Goal: Find specific page/section: Find specific page/section

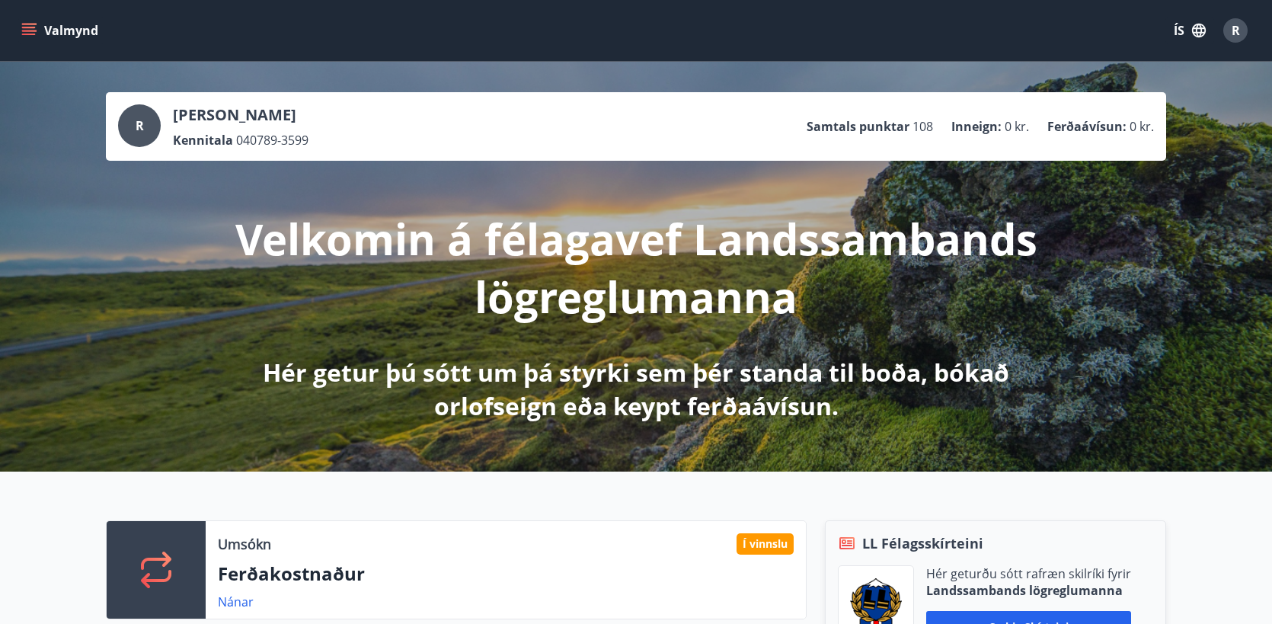
scroll to position [1281, 0]
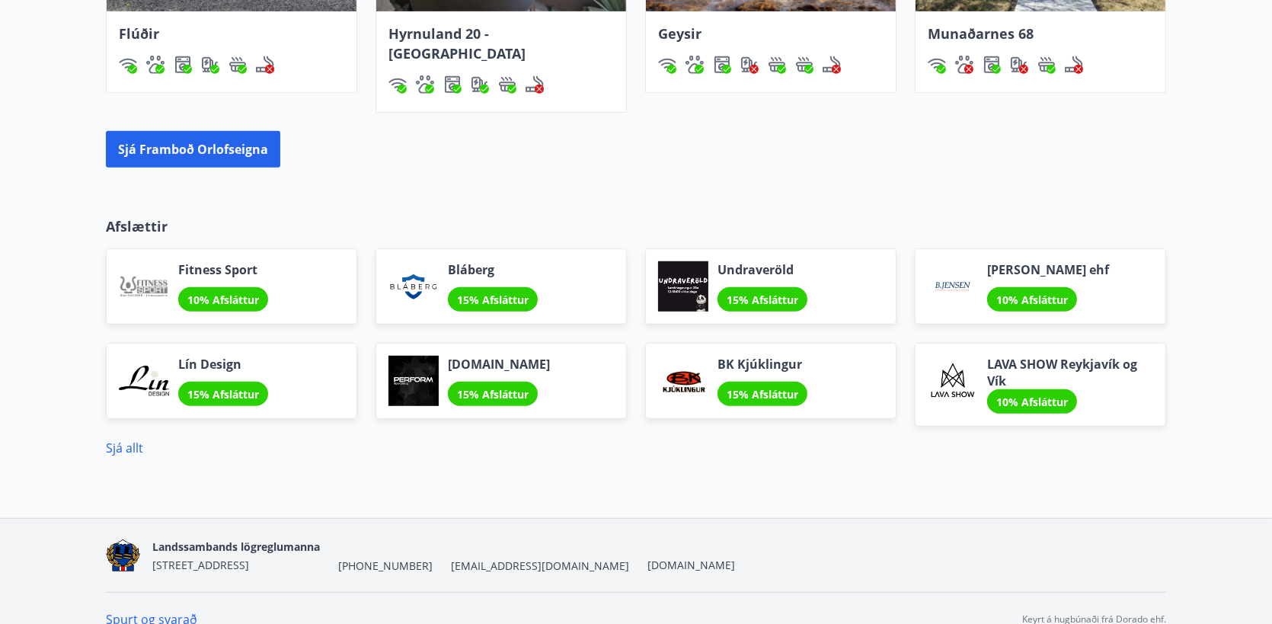
drag, startPoint x: 0, startPoint y: 0, endPoint x: 537, endPoint y: 481, distance: 721.1
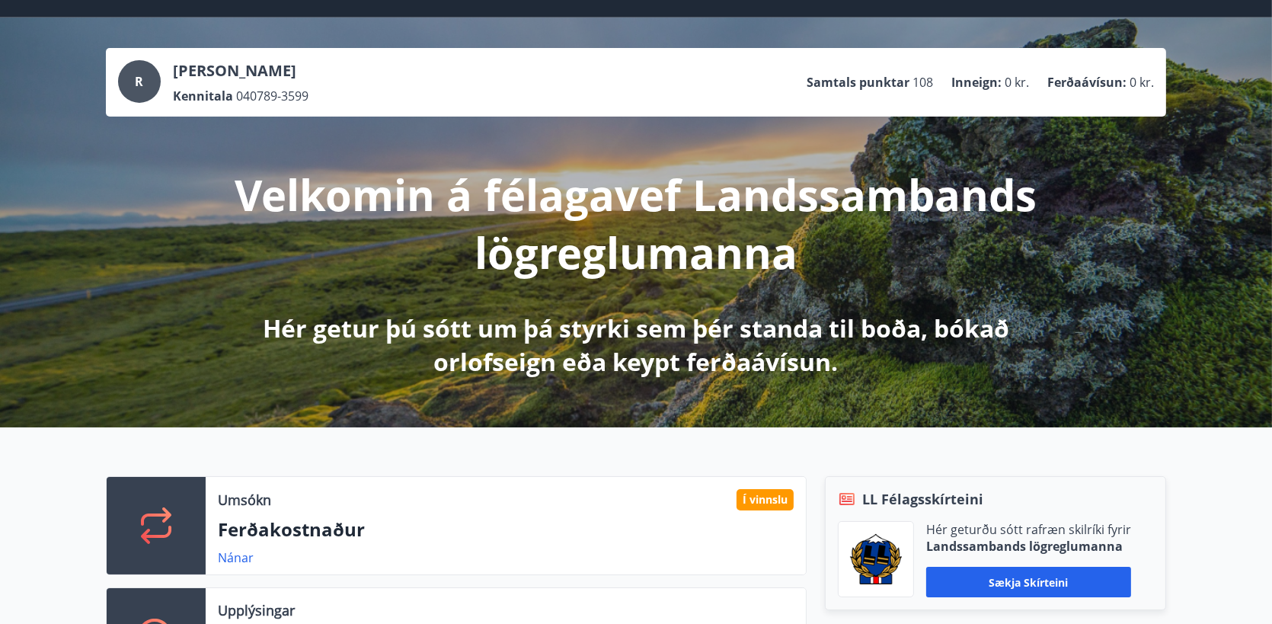
scroll to position [0, 0]
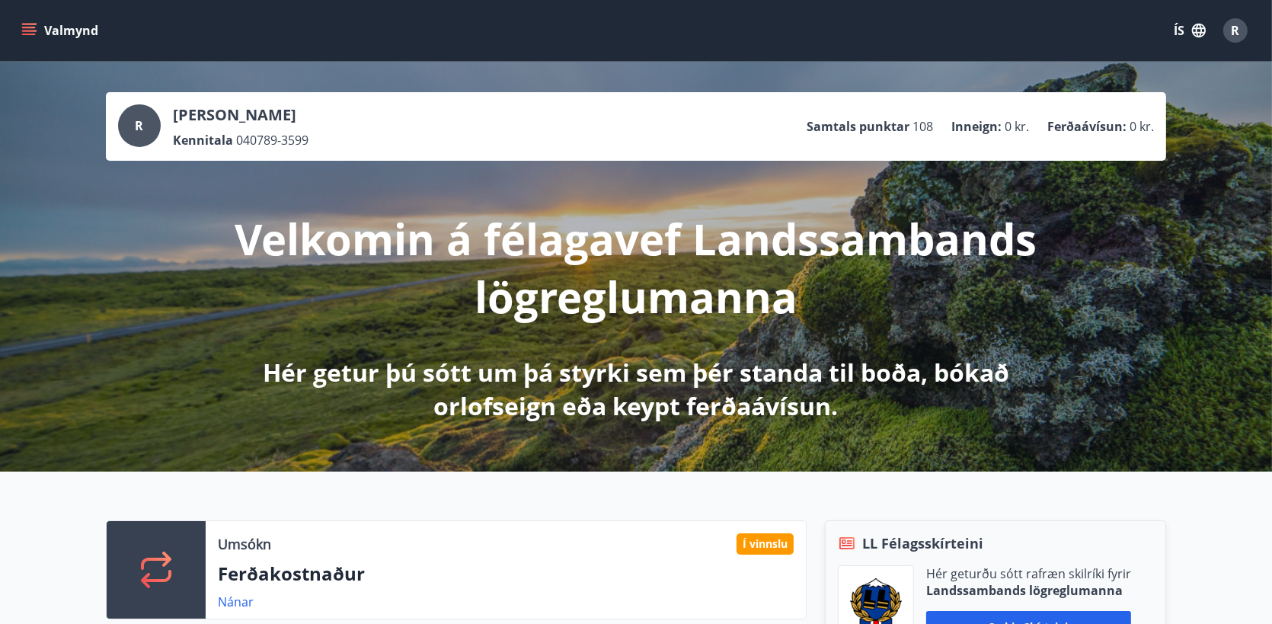
click at [887, 126] on p "Samtals punktar" at bounding box center [858, 126] width 103 height 17
click at [37, 27] on button "Valmynd" at bounding box center [61, 30] width 86 height 27
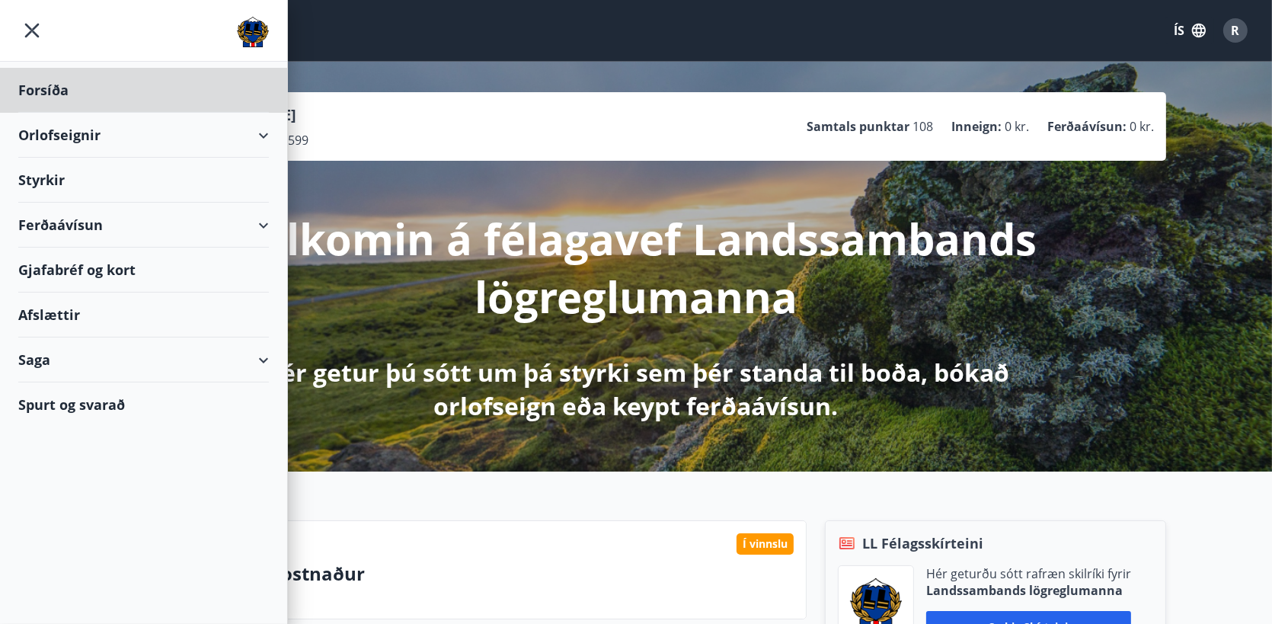
click at [65, 113] on div "Styrkir" at bounding box center [143, 90] width 251 height 45
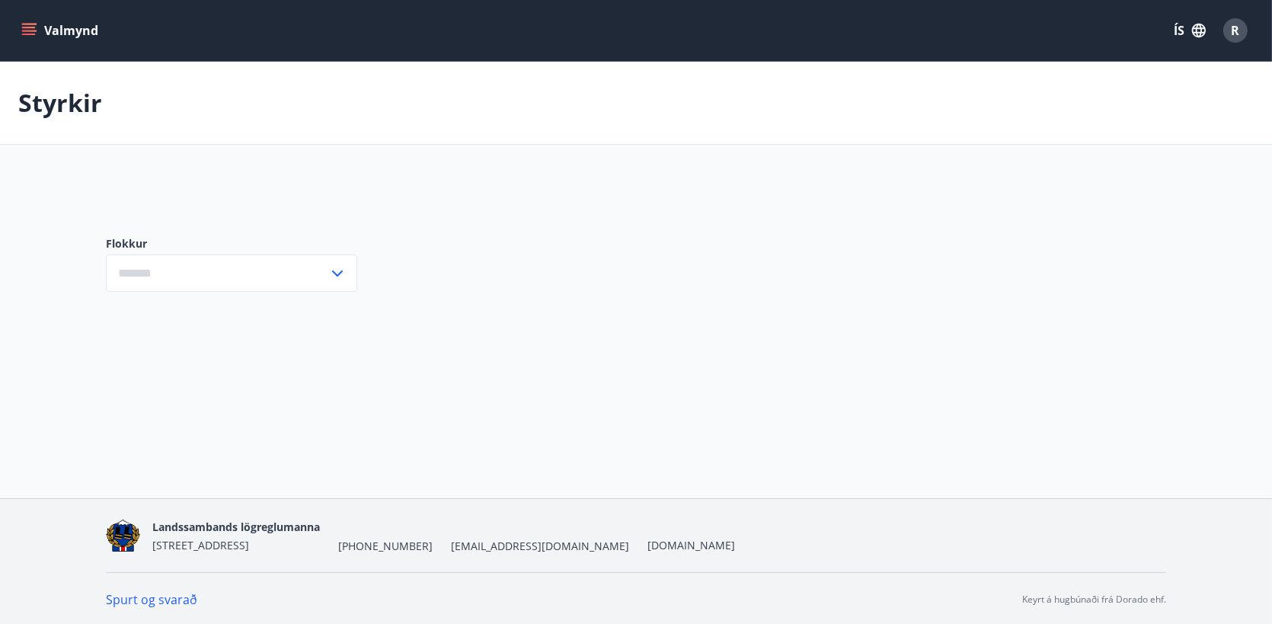
type input "***"
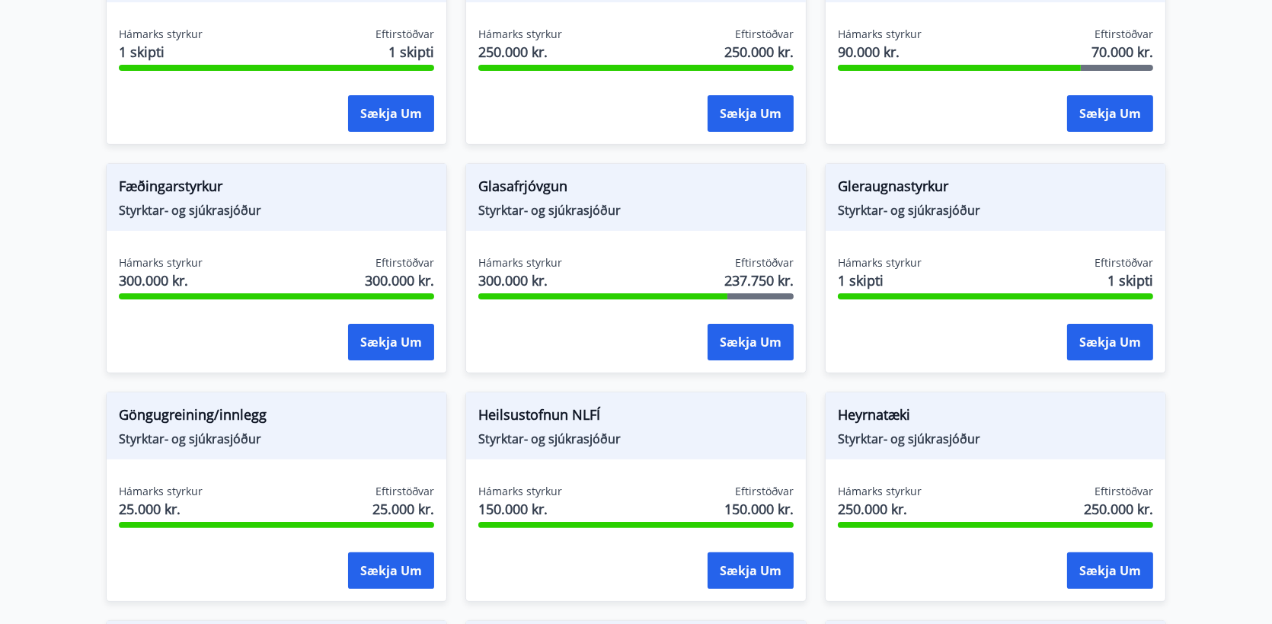
scroll to position [457, 0]
